Goal: Communication & Community: Ask a question

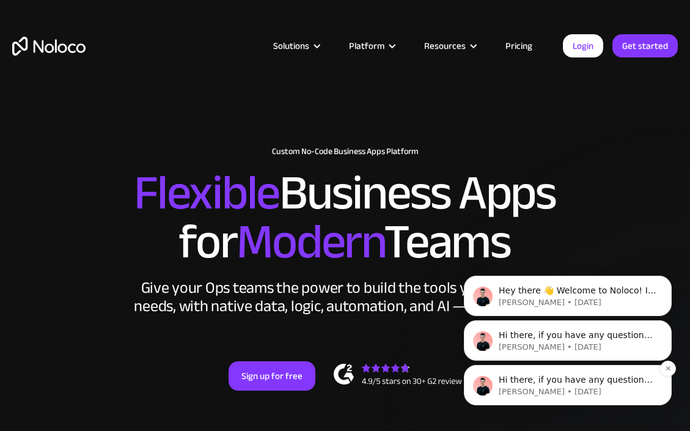
click at [621, 378] on span "Hi there, if you have any questions about how we are different to Softr, just a…" at bounding box center [576, 392] width 154 height 34
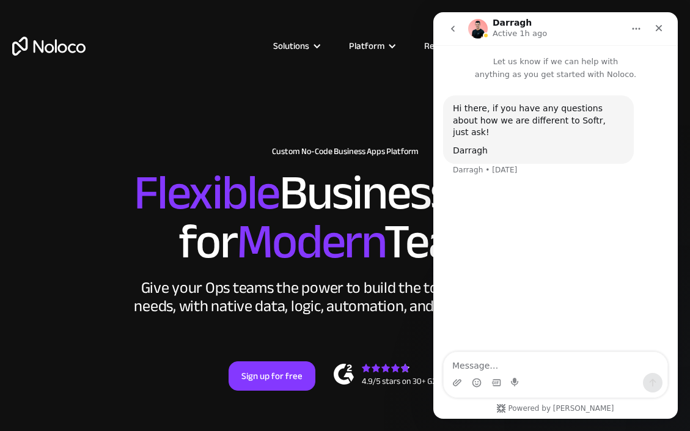
click at [606, 375] on div "Intercom messenger" at bounding box center [556, 383] width 224 height 20
click at [579, 363] on textarea "Message…" at bounding box center [556, 362] width 224 height 21
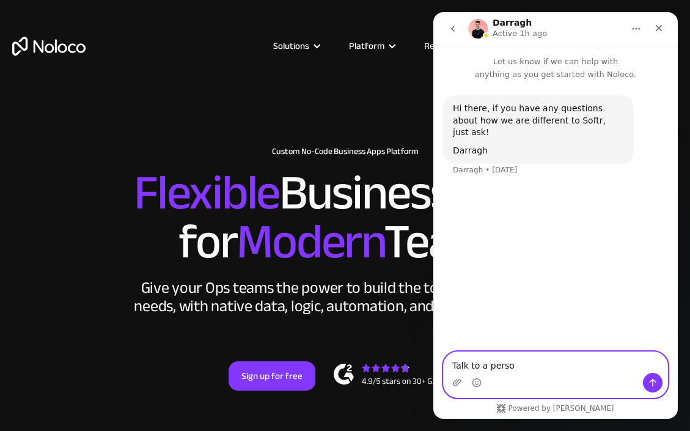
type textarea "Talk to a person"
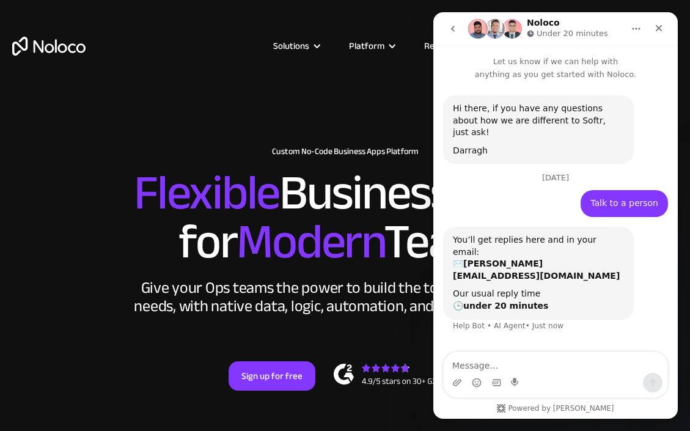
click at [569, 375] on div "Intercom messenger" at bounding box center [556, 383] width 224 height 20
click at [545, 364] on textarea "Message…" at bounding box center [556, 362] width 224 height 21
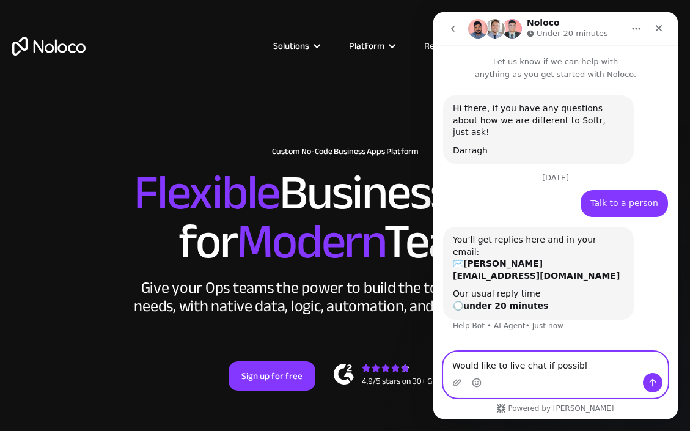
type textarea "Would like to live chat if possible"
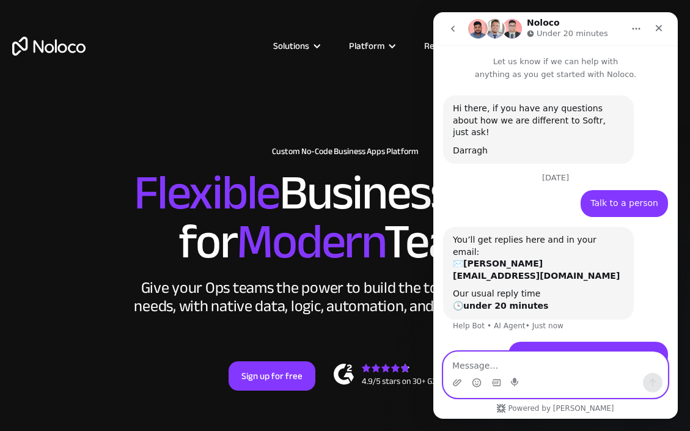
scroll to position [28, 0]
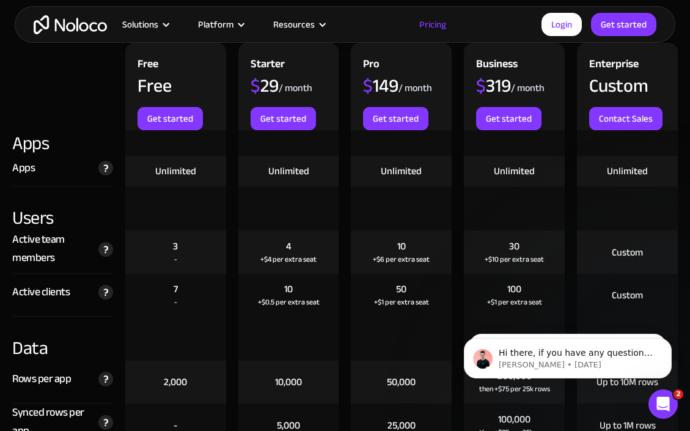
scroll to position [1404, 0]
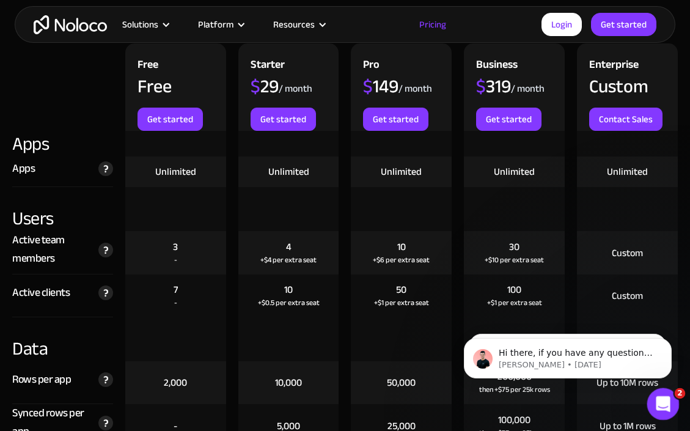
click at [664, 399] on icon "Open Intercom Messenger" at bounding box center [662, 402] width 20 height 20
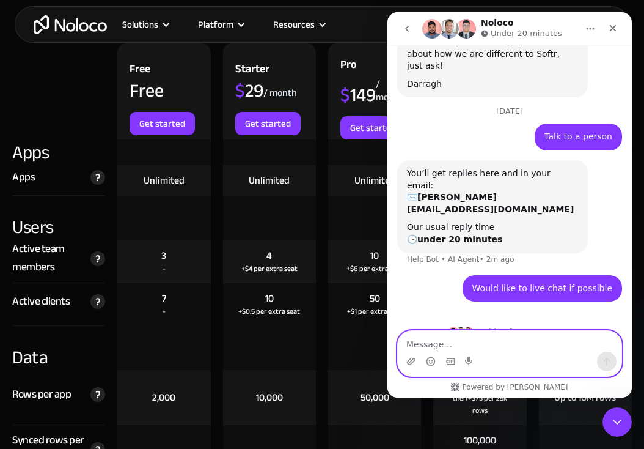
scroll to position [49, 0]
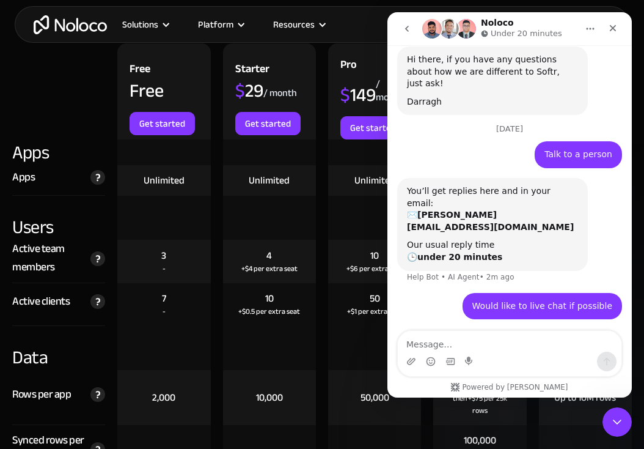
click at [82, 92] on div at bounding box center [58, 91] width 105 height 96
click at [614, 411] on div "Close Intercom Messenger" at bounding box center [615, 419] width 29 height 29
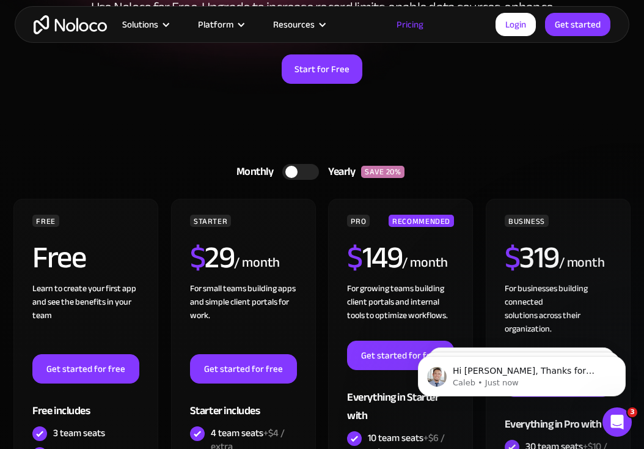
scroll to position [163, 0]
click at [611, 412] on icon "Open Intercom Messenger" at bounding box center [616, 420] width 20 height 20
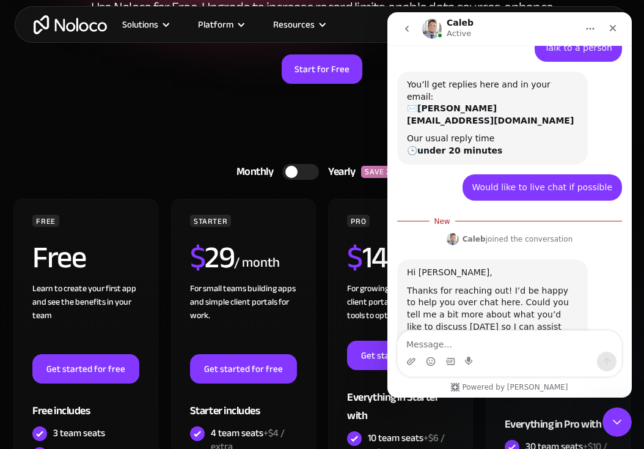
scroll to position [183, 0]
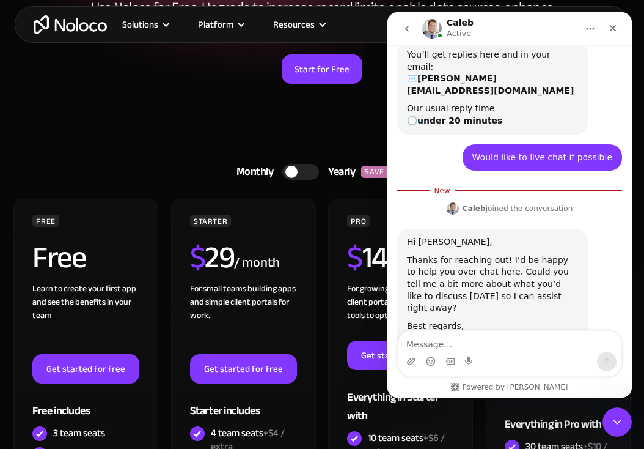
click at [498, 350] on textarea "Message…" at bounding box center [510, 341] width 224 height 21
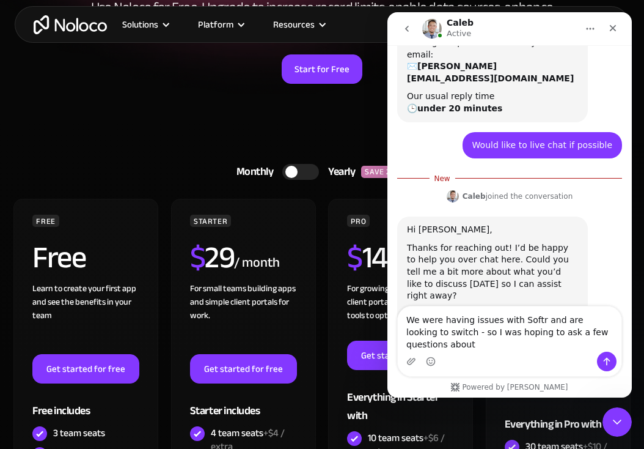
scroll to position [208, 0]
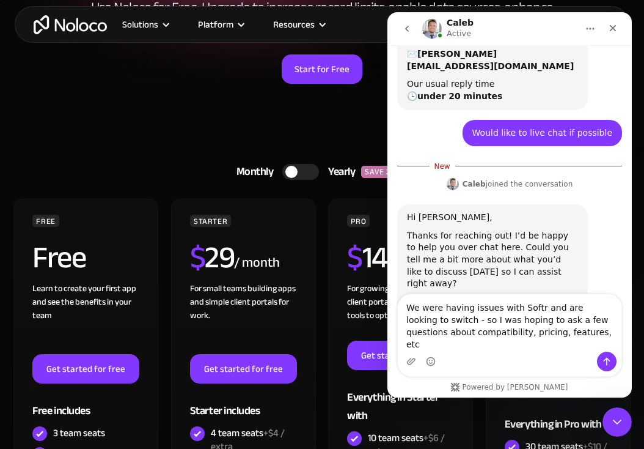
type textarea "We were having issues with Softr and are looking to switch - so I was hoping to…"
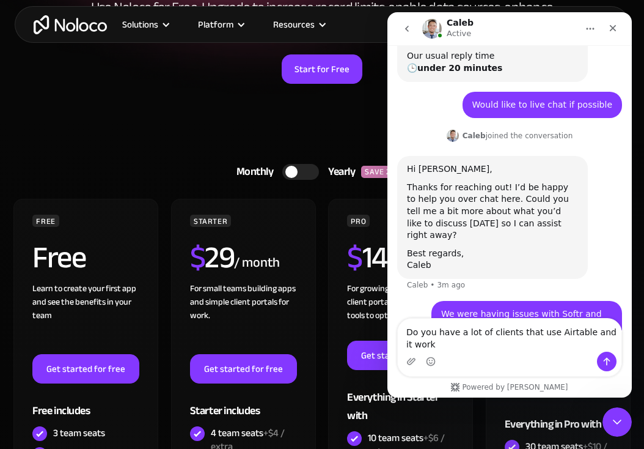
scroll to position [248, 0]
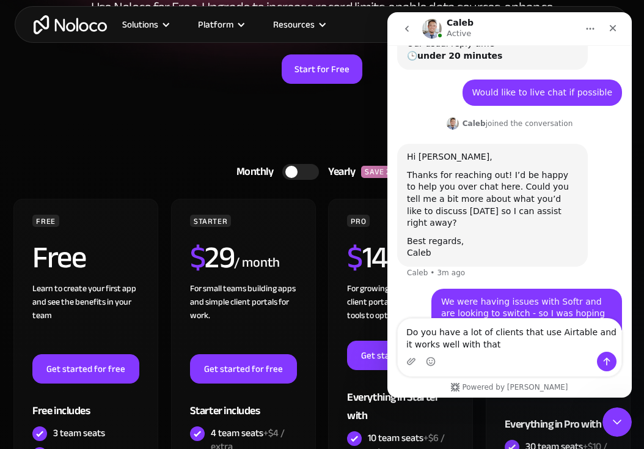
type textarea "Do you have a lot of clients that use Airtable and it works well with that?"
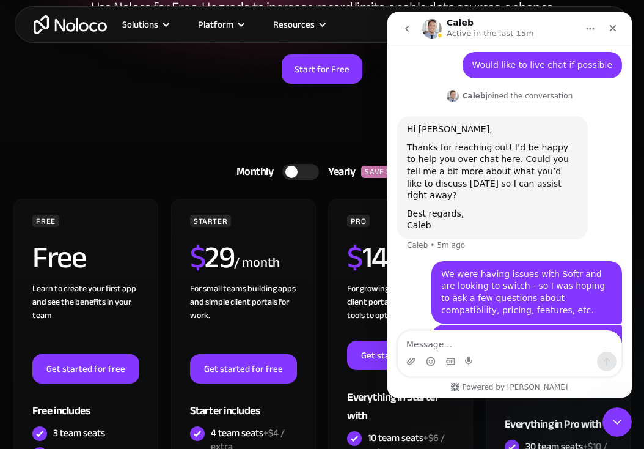
scroll to position [177, 0]
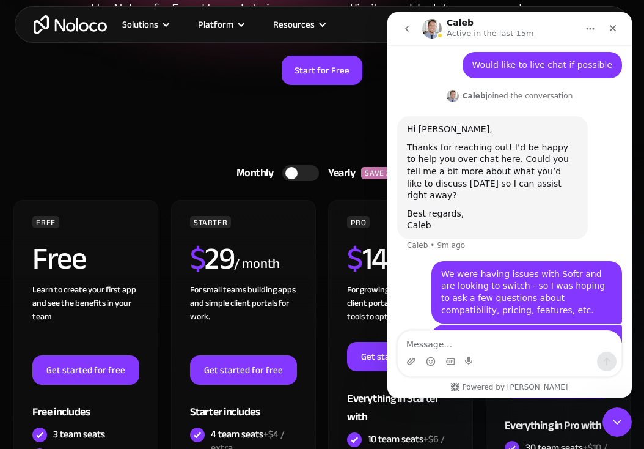
click at [411, 29] on icon "go back" at bounding box center [407, 29] width 10 height 10
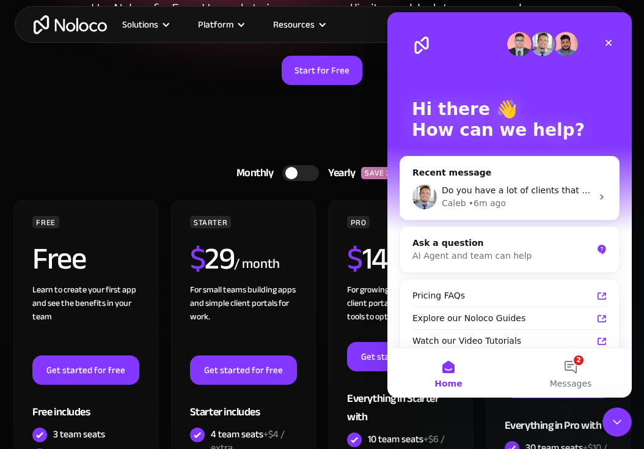
scroll to position [0, 0]
click at [583, 377] on button "2 Messages" at bounding box center [571, 372] width 122 height 49
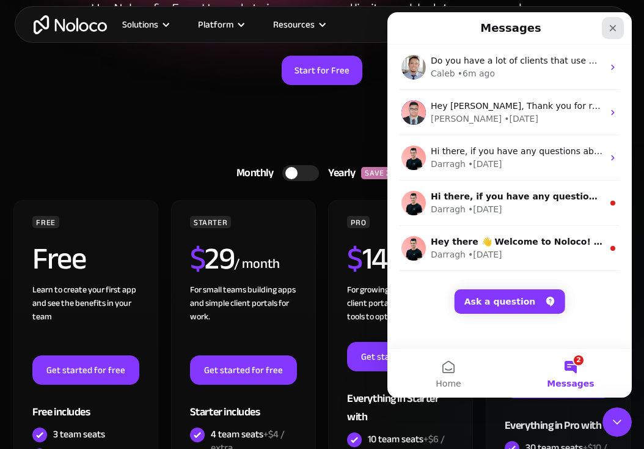
drag, startPoint x: 1007, startPoint y: 43, endPoint x: 619, endPoint y: 31, distance: 387.8
click at [619, 31] on div "Close" at bounding box center [613, 28] width 22 height 22
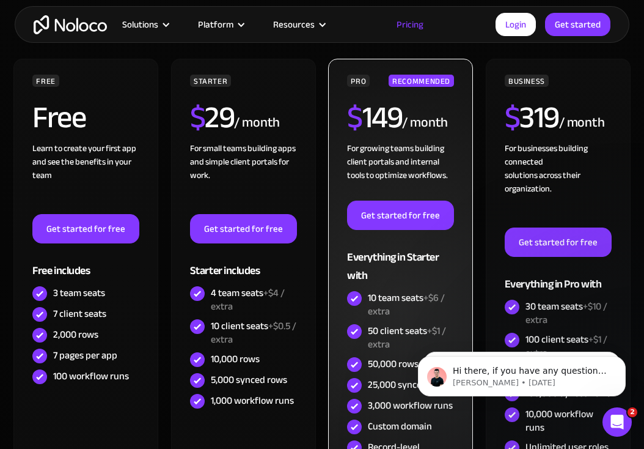
scroll to position [336, 0]
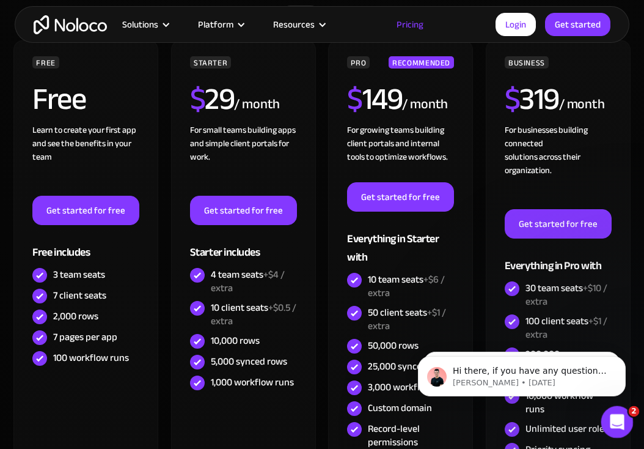
click at [626, 415] on div "Open Intercom Messenger" at bounding box center [615, 420] width 40 height 40
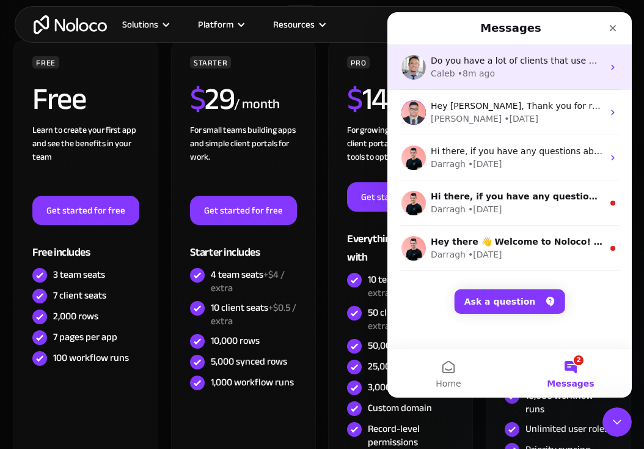
click at [544, 70] on div "Caleb • 8m ago" at bounding box center [517, 73] width 172 height 13
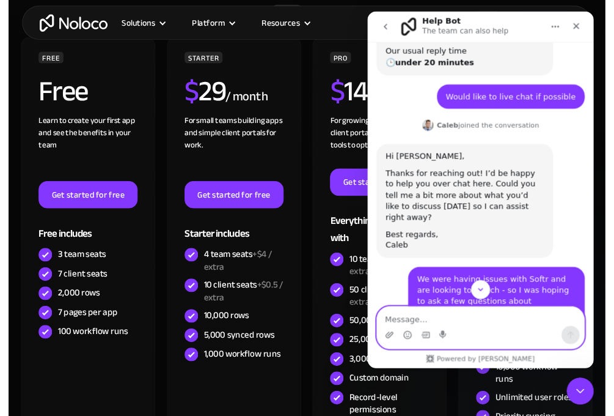
scroll to position [480, 0]
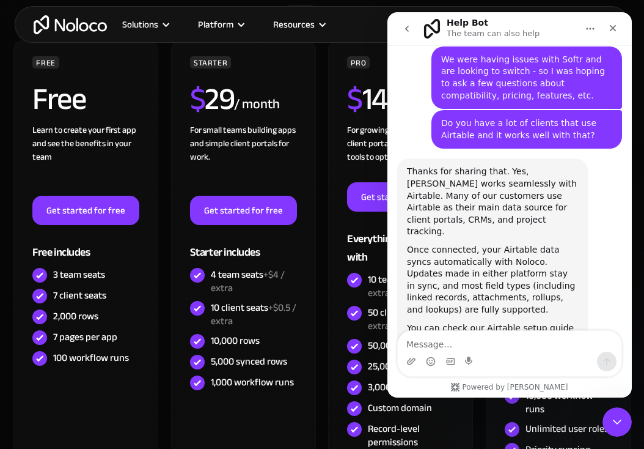
drag, startPoint x: 560, startPoint y: 291, endPoint x: 407, endPoint y: 124, distance: 226.3
click at [407, 166] on div "Thanks for sharing that. Yes, Noloco works seamlessly with Airtable. Many of ou…" at bounding box center [492, 262] width 171 height 192
copy div "Thanks for sharing that. Yes, Noloco works seamlessly with Airtable. Many of ou…"
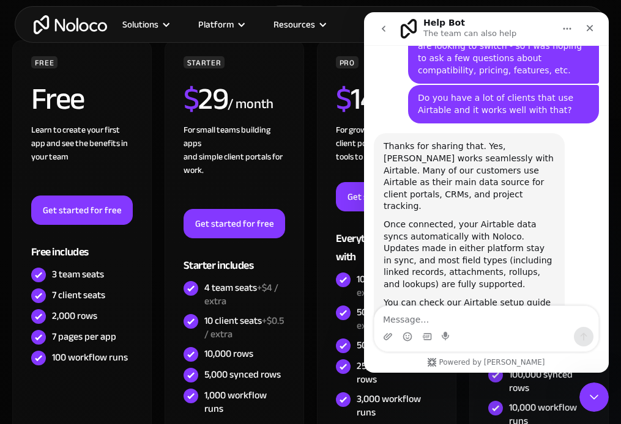
scroll to position [504, 0]
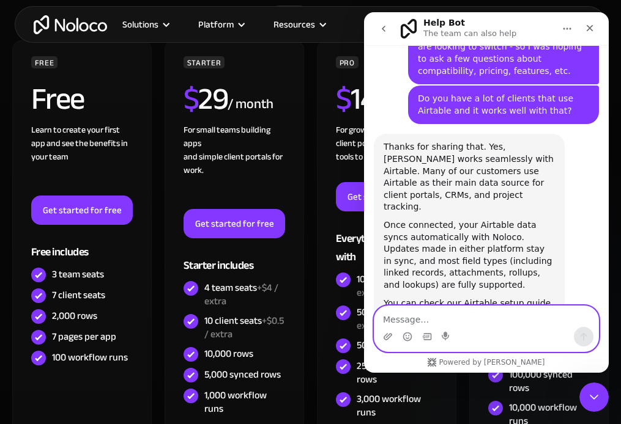
click at [475, 325] on textarea "Message…" at bounding box center [486, 316] width 224 height 21
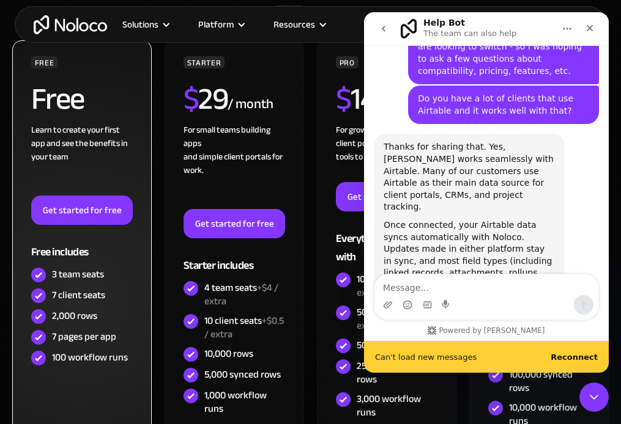
scroll to position [536, 0]
